Goal: Transaction & Acquisition: Purchase product/service

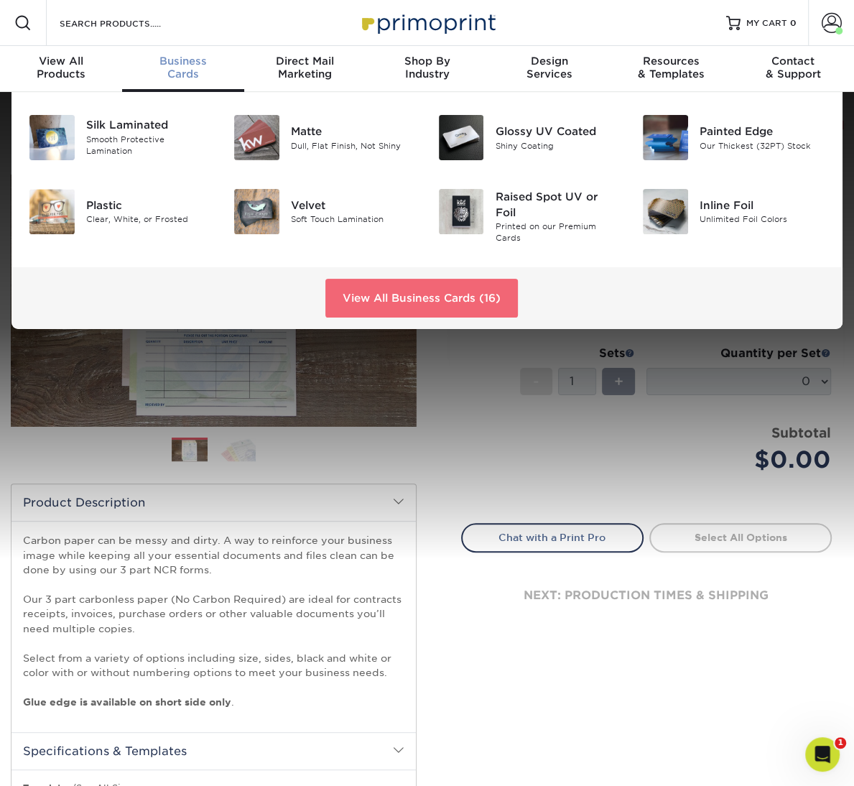
click at [372, 297] on link "View All Business Cards (16)" at bounding box center [421, 298] width 192 height 39
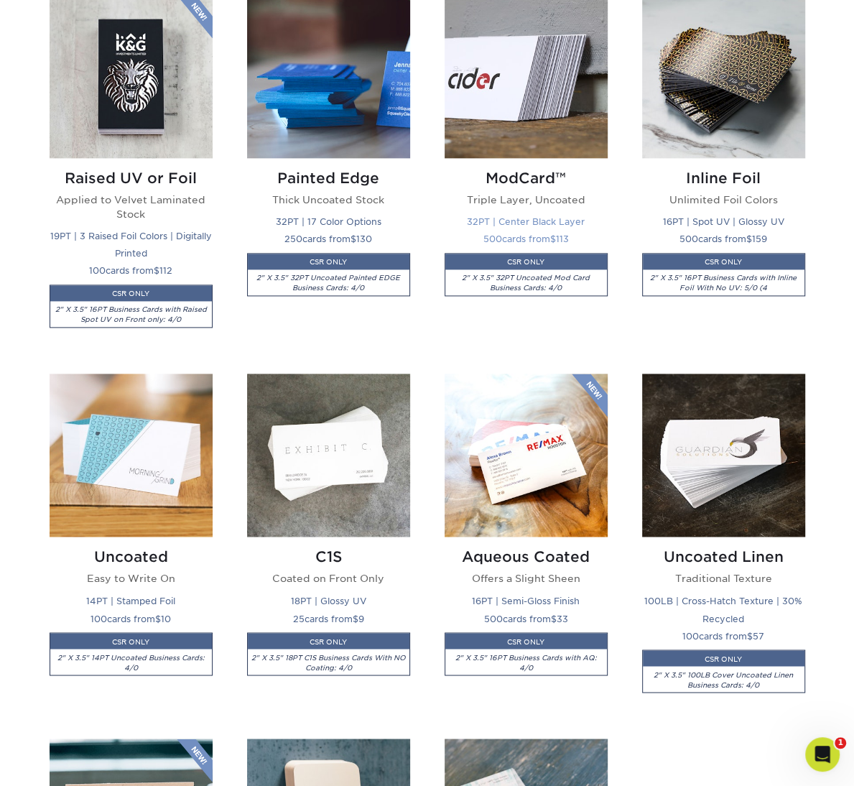
click at [498, 158] on div "ModCard™ Triple Layer, Uncoated 32PT | Center Black Layer 500 cards from $ 113 …" at bounding box center [525, 241] width 163 height 167
